Goal: Check status: Check status

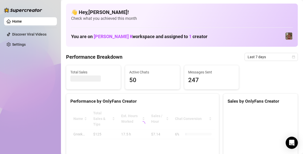
scroll to position [21, 0]
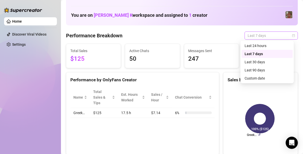
click at [292, 36] on div "Last 7 days" at bounding box center [271, 36] width 53 height 8
click at [252, 74] on div "Custom date" at bounding box center [267, 78] width 51 height 8
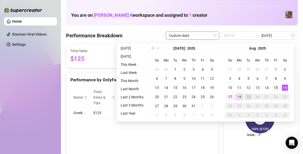
type input "[DATE]"
click at [277, 87] on div "15" at bounding box center [276, 88] width 6 height 6
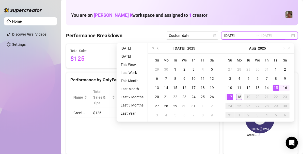
type input "[DATE]"
click at [237, 95] on div "18" at bounding box center [239, 97] width 6 height 6
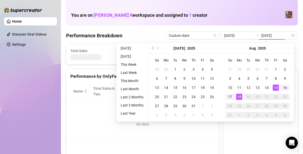
type input "[DATE]"
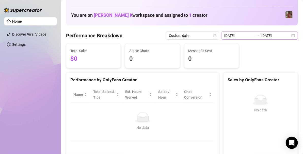
click at [287, 36] on div "[DATE] [DATE]" at bounding box center [259, 36] width 77 height 8
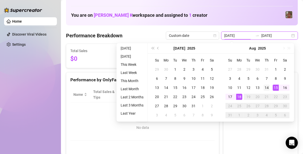
type input "[DATE]"
click at [265, 85] on div "14" at bounding box center [267, 88] width 6 height 6
type input "[DATE]"
click at [239, 99] on div "18" at bounding box center [239, 97] width 6 height 6
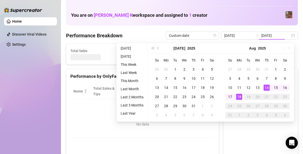
type input "[DATE]"
